Goal: Information Seeking & Learning: Learn about a topic

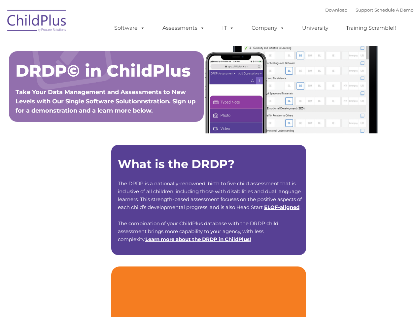
type input ""
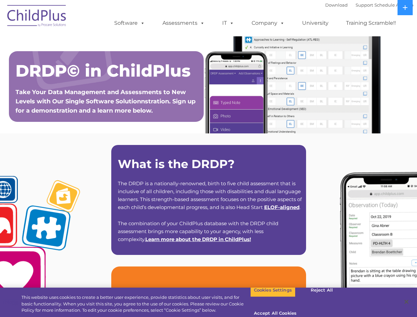
click at [208, 159] on strong "What is the DRDP?" at bounding box center [176, 164] width 117 height 14
click at [141, 23] on span at bounding box center [141, 23] width 7 height 6
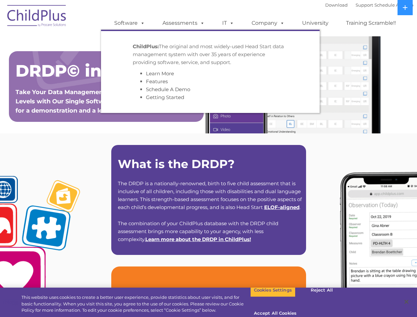
click at [201, 23] on span at bounding box center [201, 23] width 7 height 6
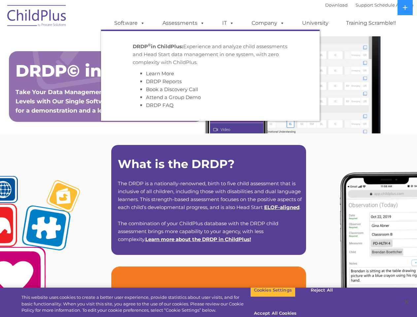
click at [228, 23] on span at bounding box center [230, 23] width 7 height 6
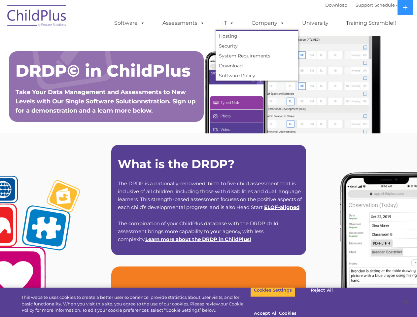
click at [231, 23] on span at bounding box center [230, 23] width 7 height 6
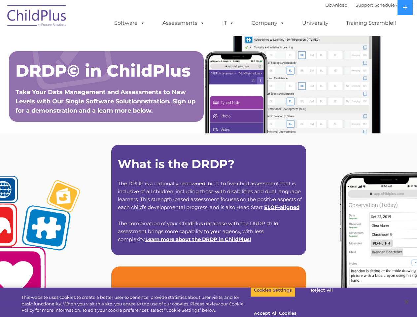
click at [268, 23] on link "Company" at bounding box center [268, 23] width 46 height 13
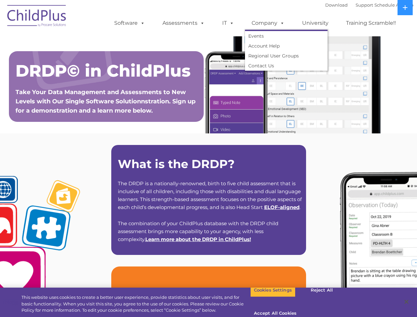
click at [281, 23] on span at bounding box center [280, 23] width 7 height 6
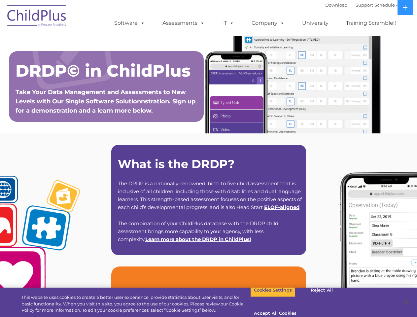
click at [405, 8] on icon at bounding box center [405, 7] width 5 height 5
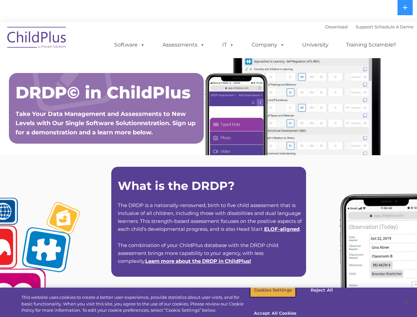
click at [268, 297] on button "Cookies Settings" at bounding box center [272, 290] width 45 height 14
